Goal: Task Accomplishment & Management: Manage account settings

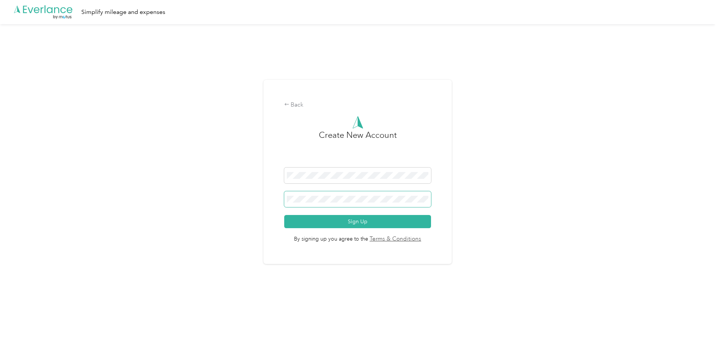
click at [284, 215] on button "Sign Up" at bounding box center [357, 221] width 147 height 13
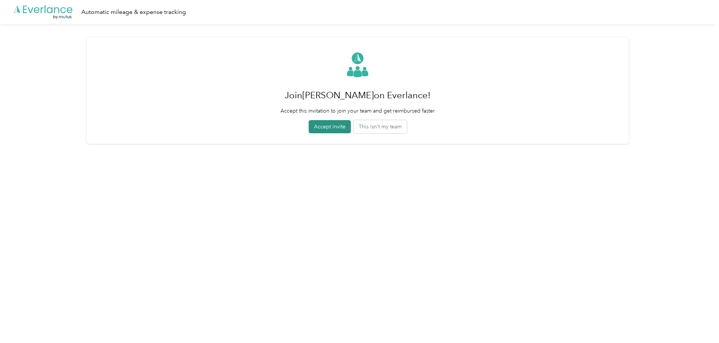
click at [335, 129] on button "Accept invite" at bounding box center [330, 126] width 42 height 13
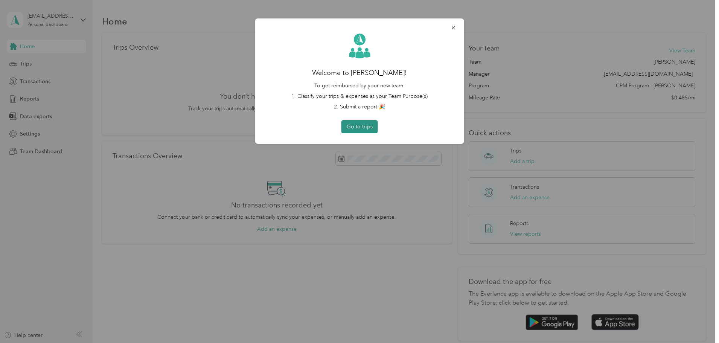
click at [360, 127] on button "Go to trips" at bounding box center [360, 126] width 37 height 13
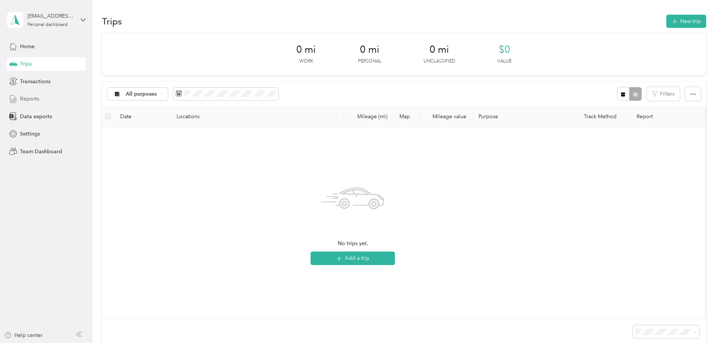
click at [24, 98] on span "Reports" at bounding box center [29, 99] width 19 height 8
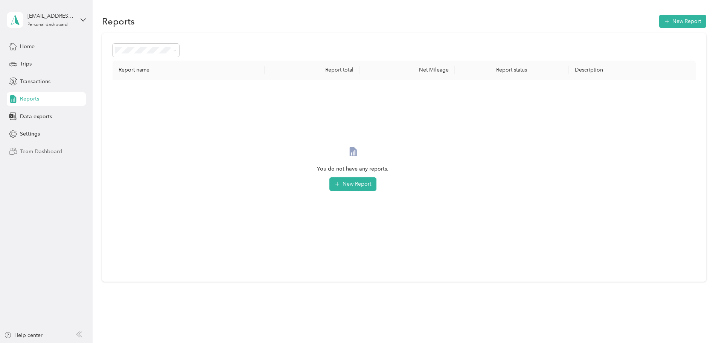
click at [35, 151] on span "Team Dashboard" at bounding box center [41, 152] width 42 height 8
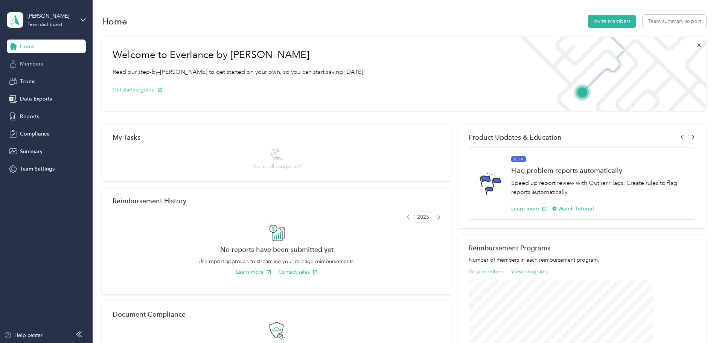
click at [27, 66] on span "Members" at bounding box center [31, 64] width 23 height 8
